Goal: Communication & Community: Answer question/provide support

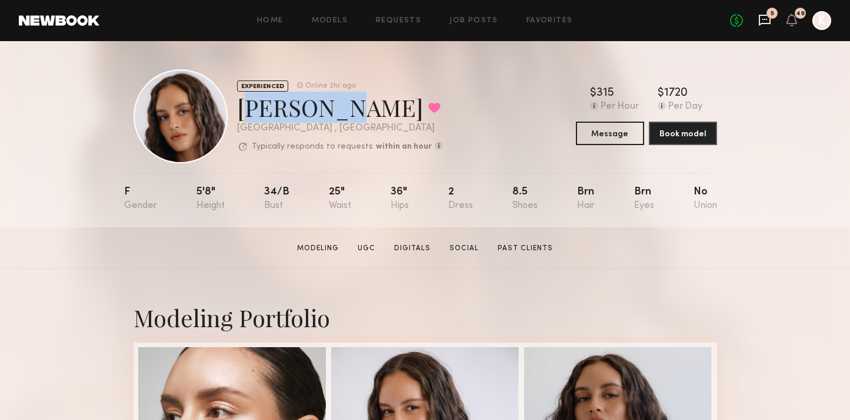
click at [766, 19] on icon at bounding box center [764, 19] width 5 height 1
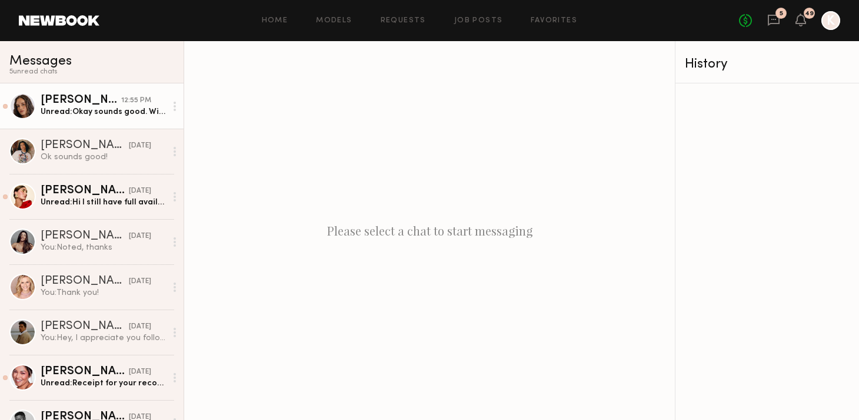
click at [52, 115] on div "Unread: Okay sounds good. Will you send a booking request?" at bounding box center [103, 111] width 125 height 11
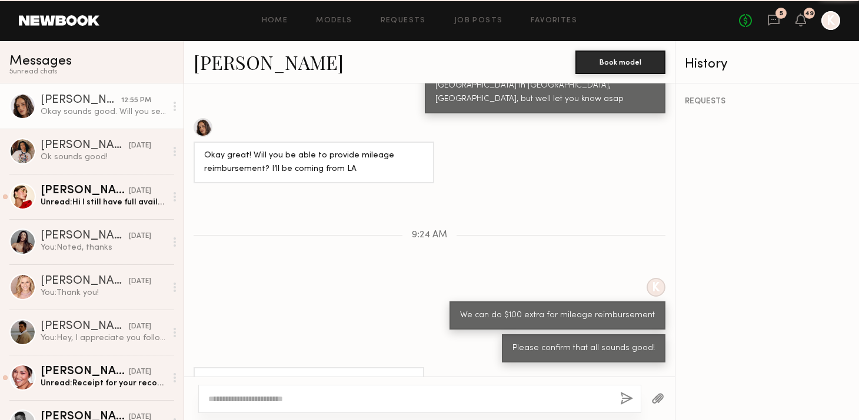
scroll to position [563, 0]
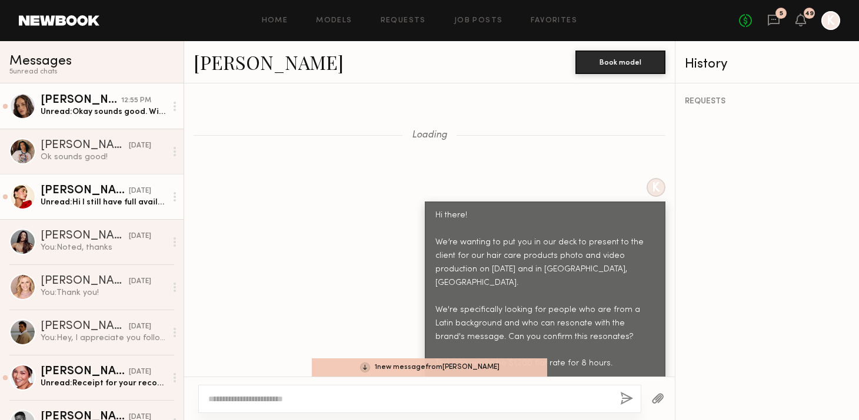
scroll to position [2230, 0]
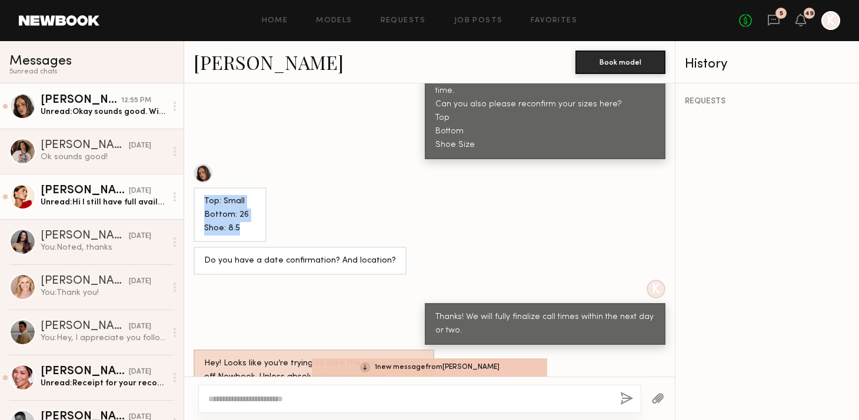
click at [69, 209] on link "[PERSON_NAME] [DATE] Unread: Hi I still have full availability- thank you :)" at bounding box center [91, 196] width 183 height 45
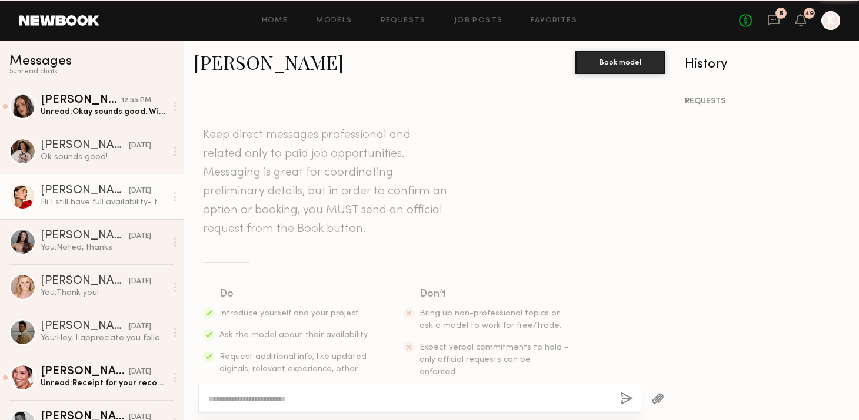
scroll to position [887, 0]
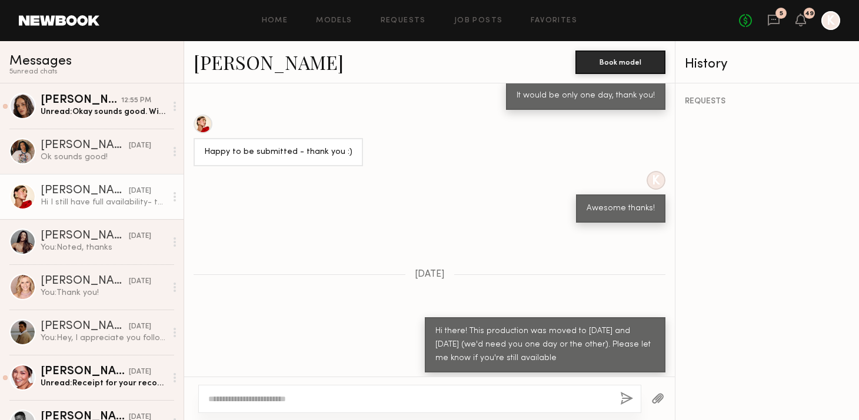
click at [316, 403] on textarea at bounding box center [409, 399] width 402 height 12
type textarea "**********"
click at [629, 398] on button "button" at bounding box center [626, 399] width 13 height 15
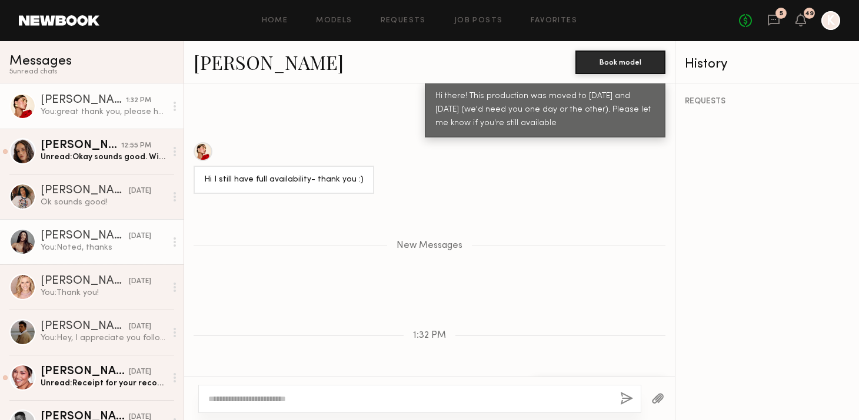
click at [92, 237] on div "[PERSON_NAME]" at bounding box center [85, 237] width 88 height 12
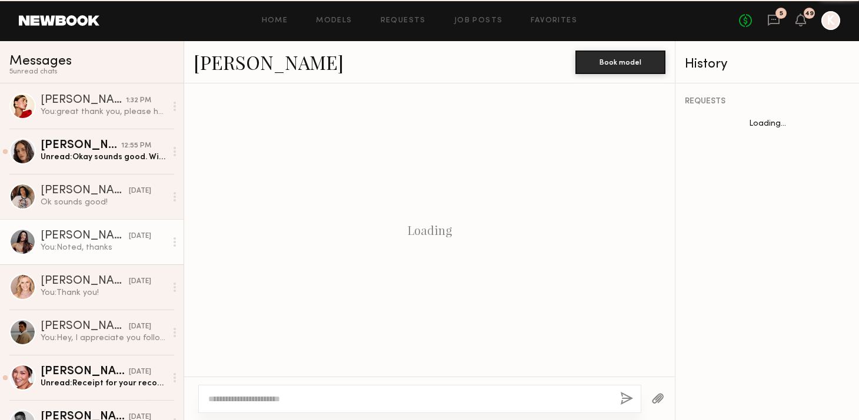
scroll to position [950, 0]
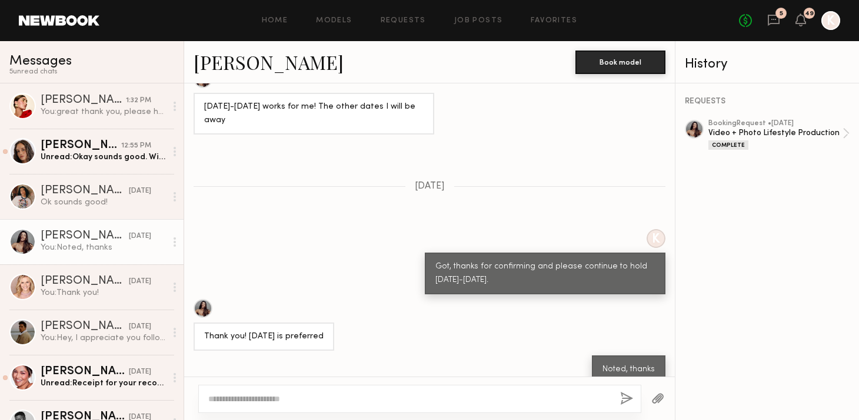
click at [336, 387] on div at bounding box center [419, 399] width 443 height 28
click at [328, 398] on textarea at bounding box center [409, 399] width 402 height 12
type textarea "**********"
click at [624, 393] on button "button" at bounding box center [626, 399] width 13 height 15
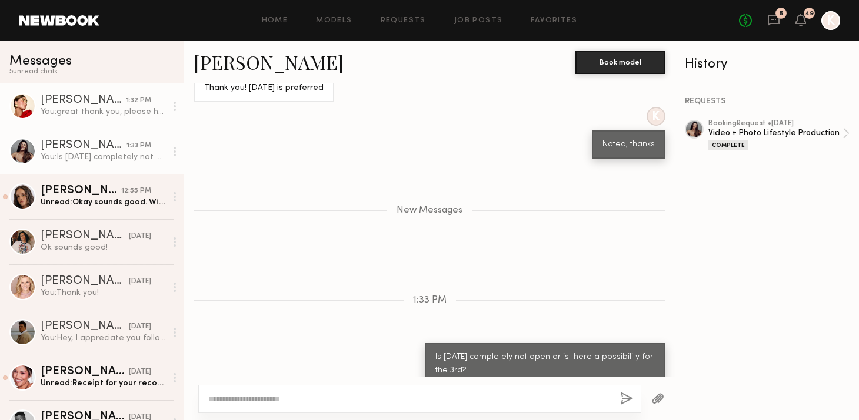
click at [91, 116] on div "You: great thank you, please hold" at bounding box center [103, 111] width 125 height 11
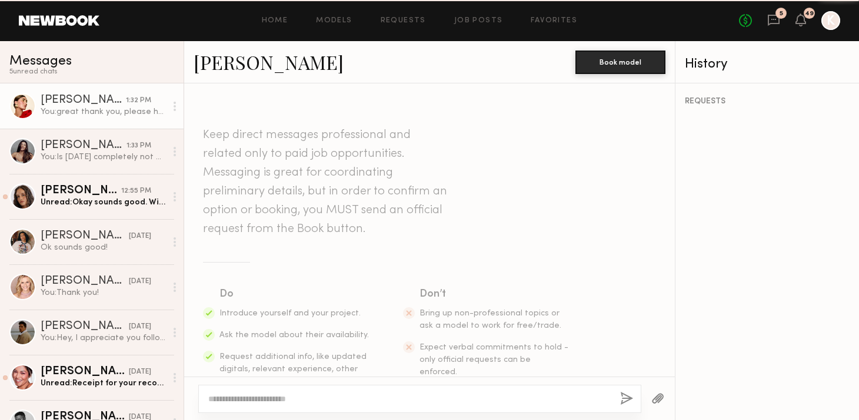
scroll to position [1033, 0]
